Goal: Task Accomplishment & Management: Manage account settings

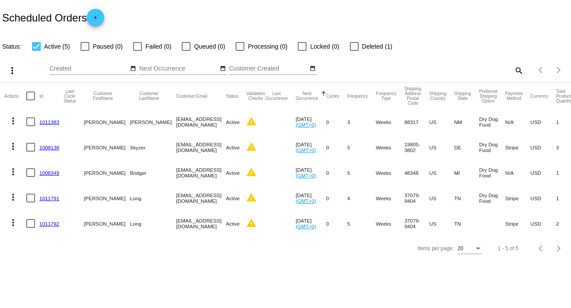
click at [51, 122] on link "1011383" at bounding box center [49, 122] width 20 height 6
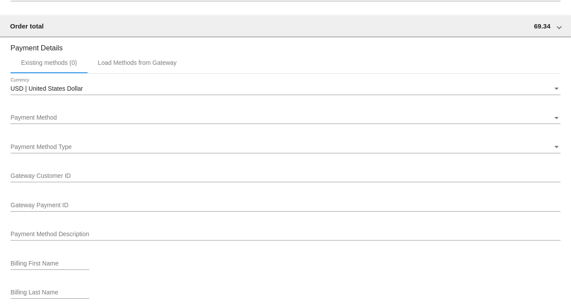
scroll to position [759, 0]
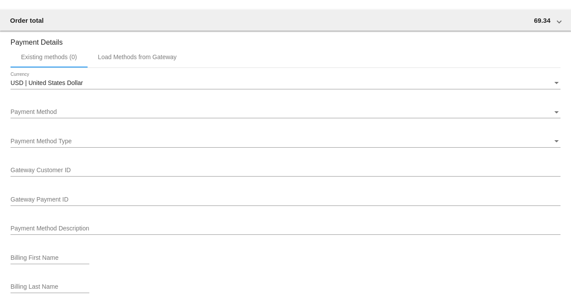
click at [65, 83] on span "USD | United States Dollar" at bounding box center [47, 82] width 72 height 7
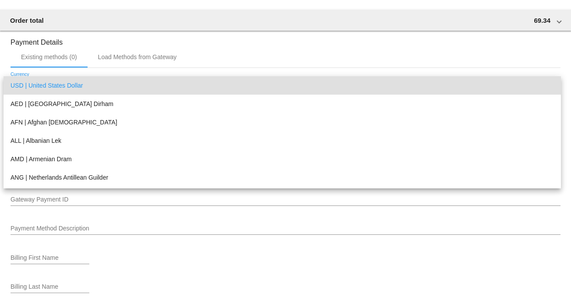
click at [65, 83] on span "USD | United States Dollar" at bounding box center [283, 85] width 544 height 18
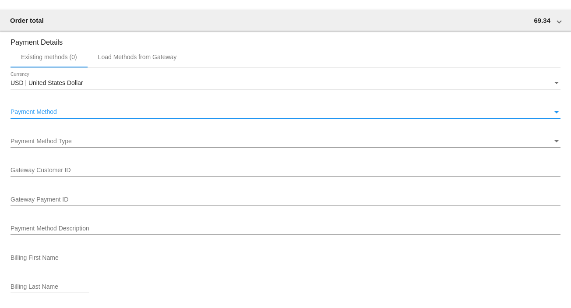
click at [62, 115] on div "Payment Method" at bounding box center [282, 112] width 542 height 7
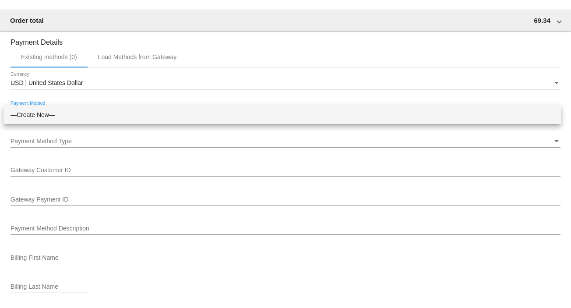
click at [62, 115] on span "—Create New—" at bounding box center [283, 115] width 544 height 18
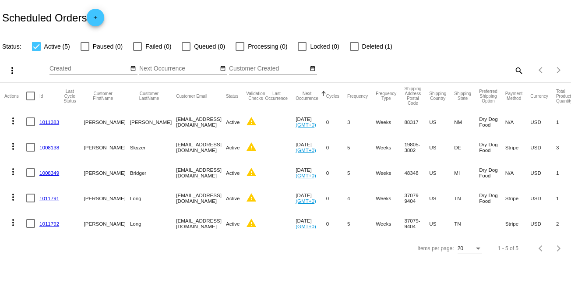
click at [53, 146] on link "1008138" at bounding box center [49, 148] width 20 height 6
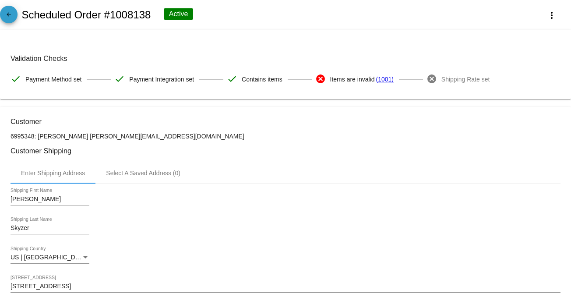
click at [12, 16] on mat-icon "arrow_back" at bounding box center [9, 16] width 11 height 11
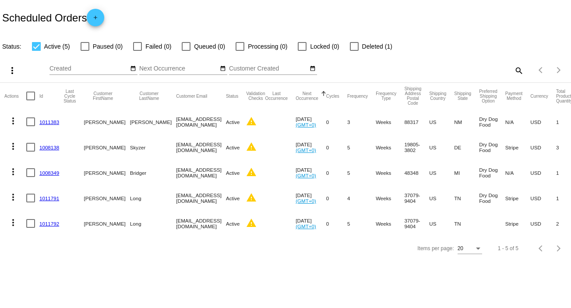
click at [51, 173] on link "1008349" at bounding box center [49, 173] width 20 height 6
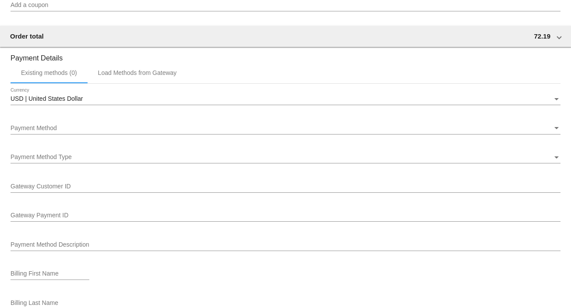
scroll to position [759, 0]
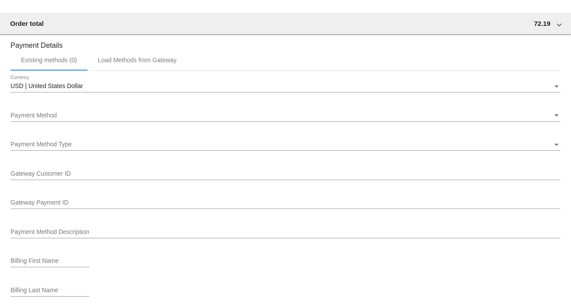
click at [63, 119] on div "Payment Method" at bounding box center [282, 115] width 542 height 7
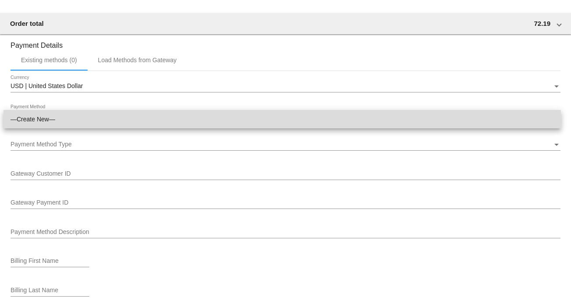
click at [63, 121] on span "—Create New—" at bounding box center [283, 119] width 544 height 18
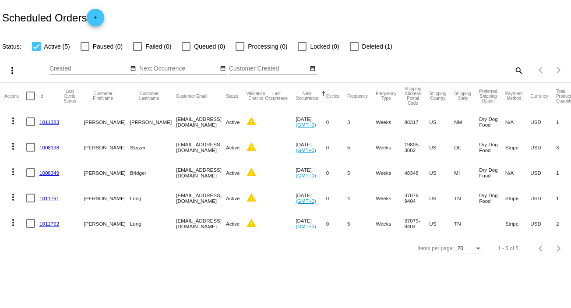
click at [51, 198] on link "1011791" at bounding box center [49, 198] width 20 height 6
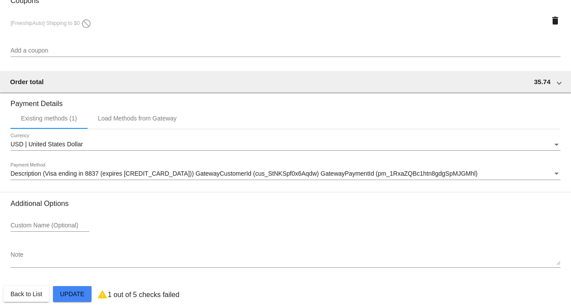
scroll to position [642, 0]
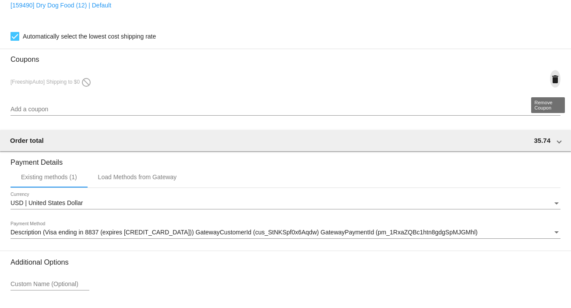
click at [550, 83] on mat-icon "delete" at bounding box center [555, 79] width 11 height 11
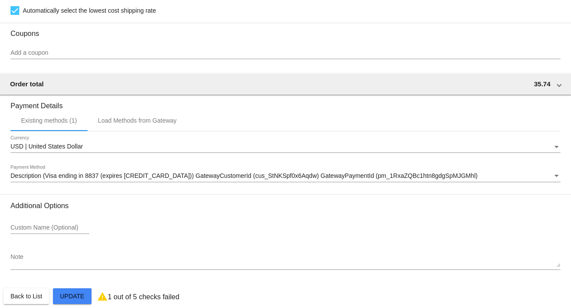
scroll to position [682, 0]
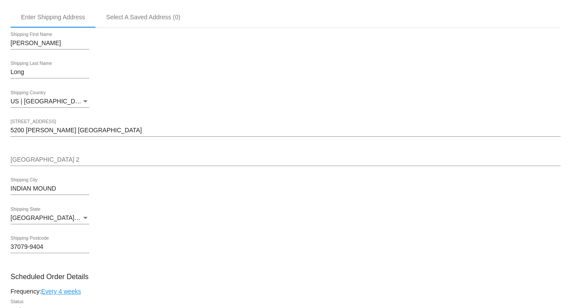
scroll to position [0, 0]
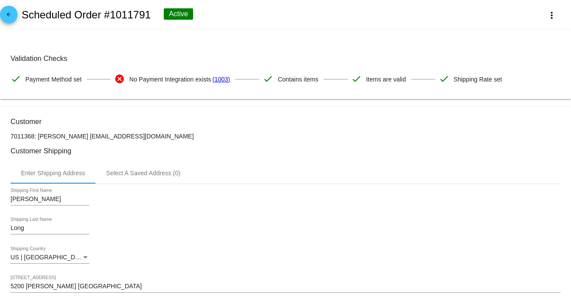
click at [219, 79] on link "(1003)" at bounding box center [221, 79] width 18 height 18
